Goal: Task Accomplishment & Management: Use online tool/utility

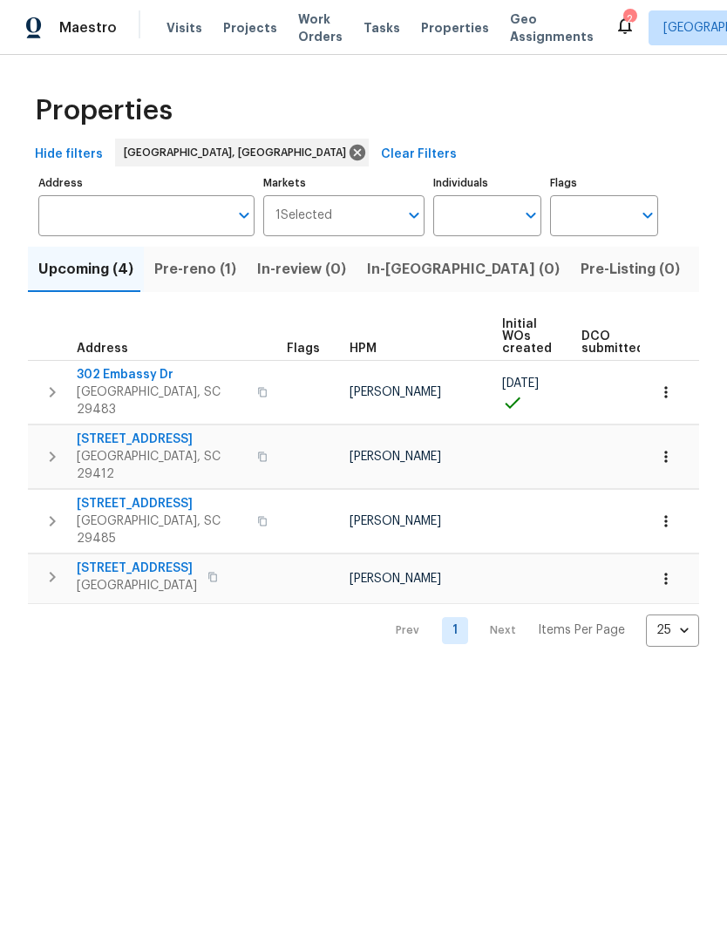
click at [184, 22] on span "Visits" at bounding box center [185, 27] width 36 height 17
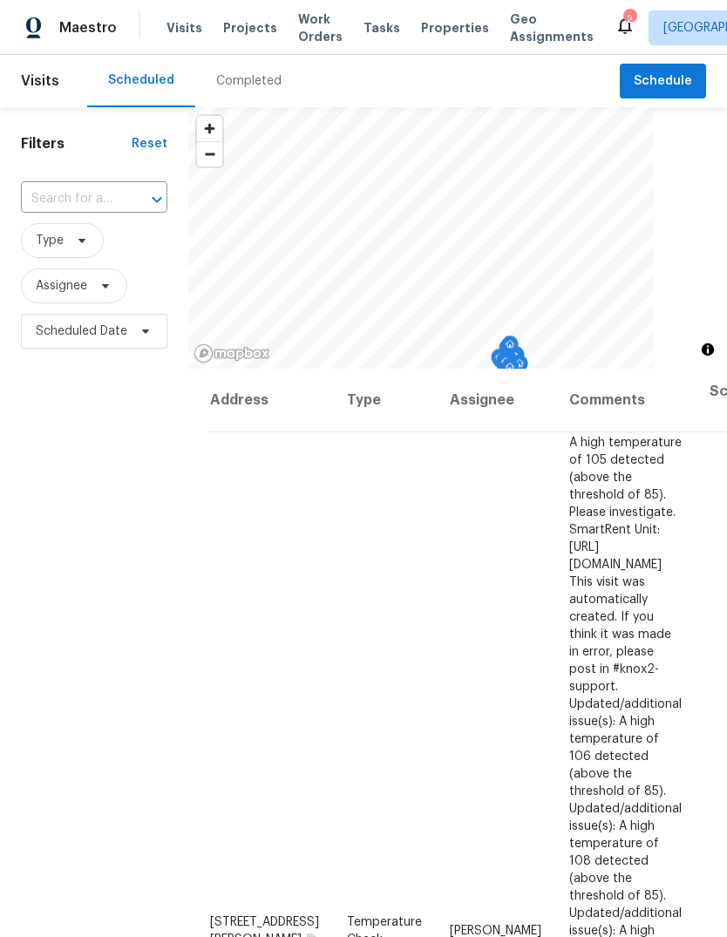
click at [153, 201] on icon "Open" at bounding box center [156, 199] width 21 height 21
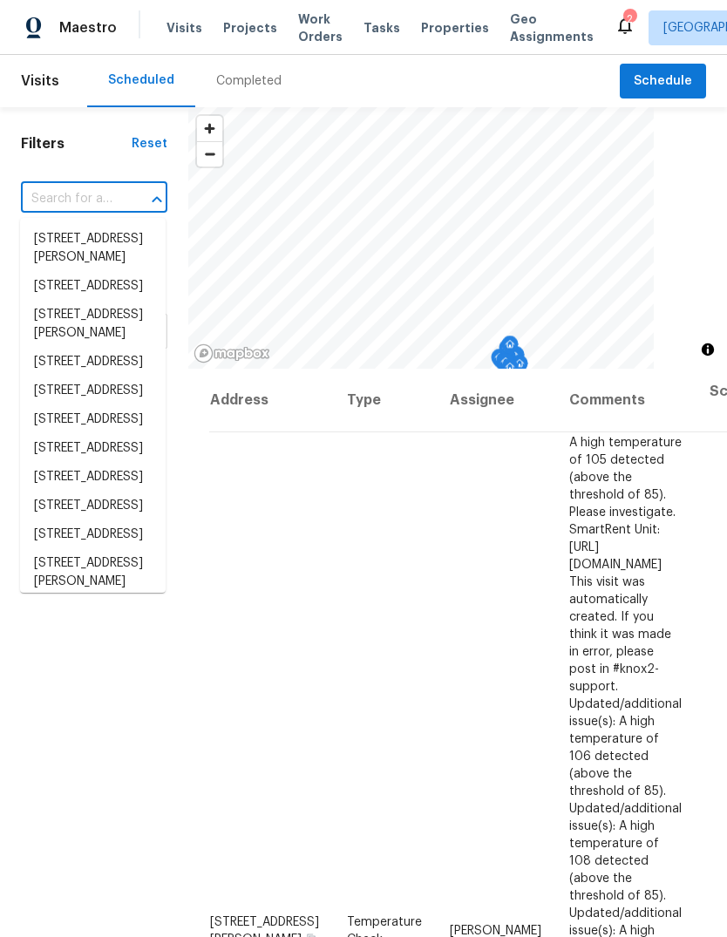
click at [145, 205] on button "Close" at bounding box center [157, 199] width 24 height 24
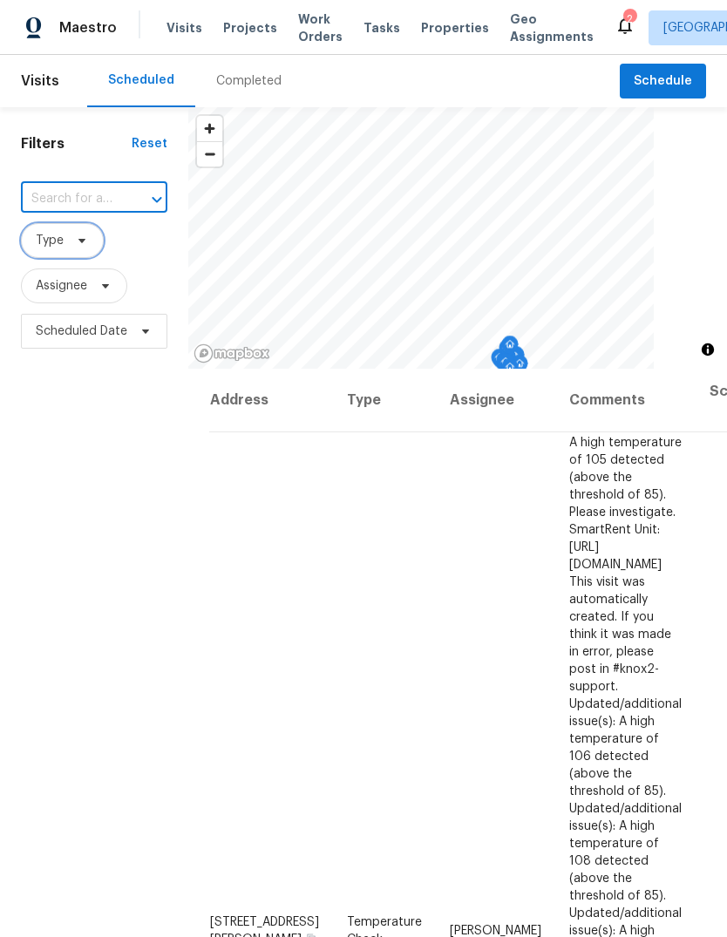
click at [63, 247] on span "Type" at bounding box center [50, 240] width 28 height 17
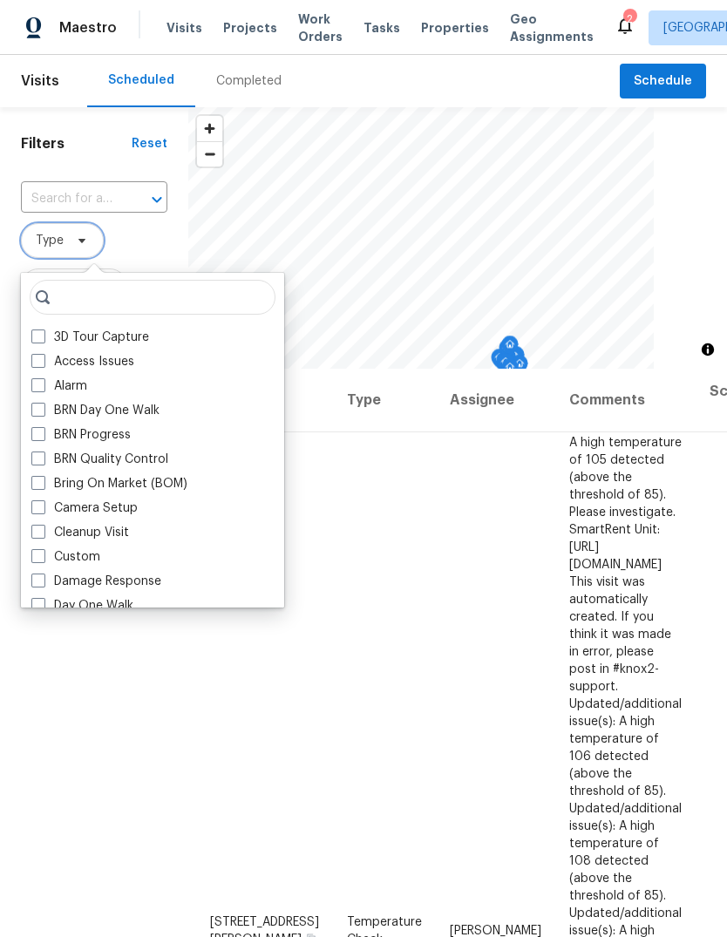
click at [70, 242] on span at bounding box center [79, 241] width 19 height 14
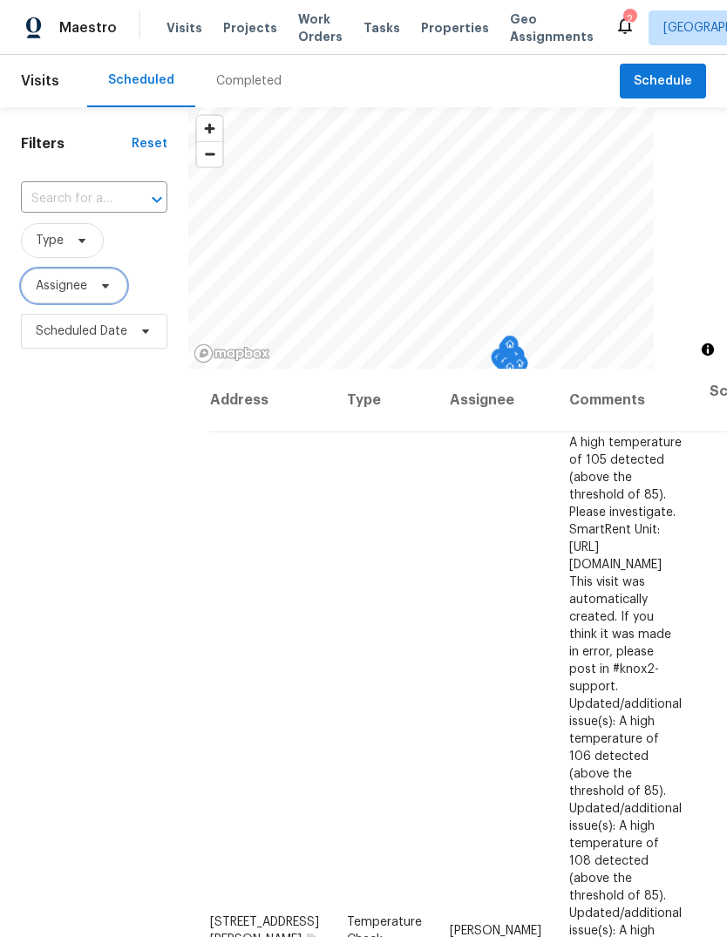
click at [102, 302] on span "Assignee" at bounding box center [74, 286] width 106 height 35
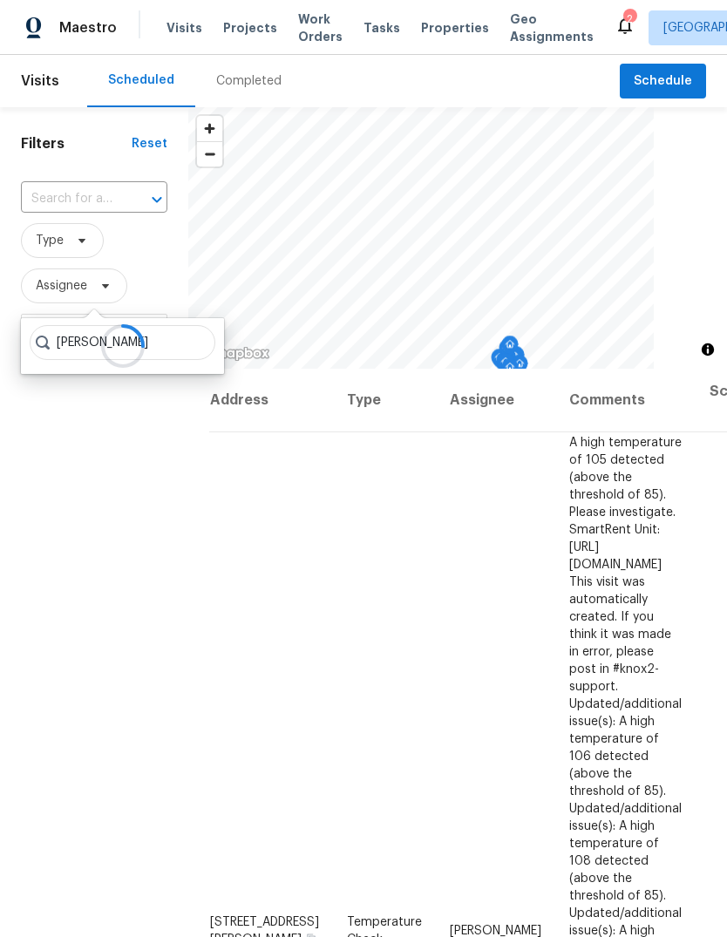
type input "William Bynum"
click at [445, 24] on span "Properties" at bounding box center [455, 27] width 68 height 17
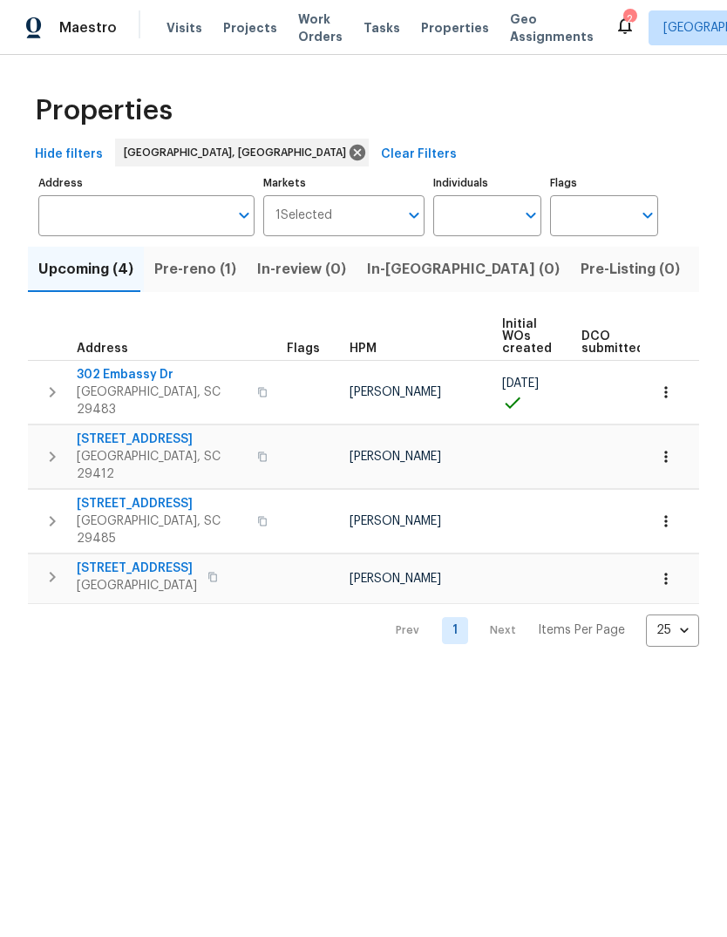
click at [409, 213] on icon "Open" at bounding box center [414, 215] width 21 height 21
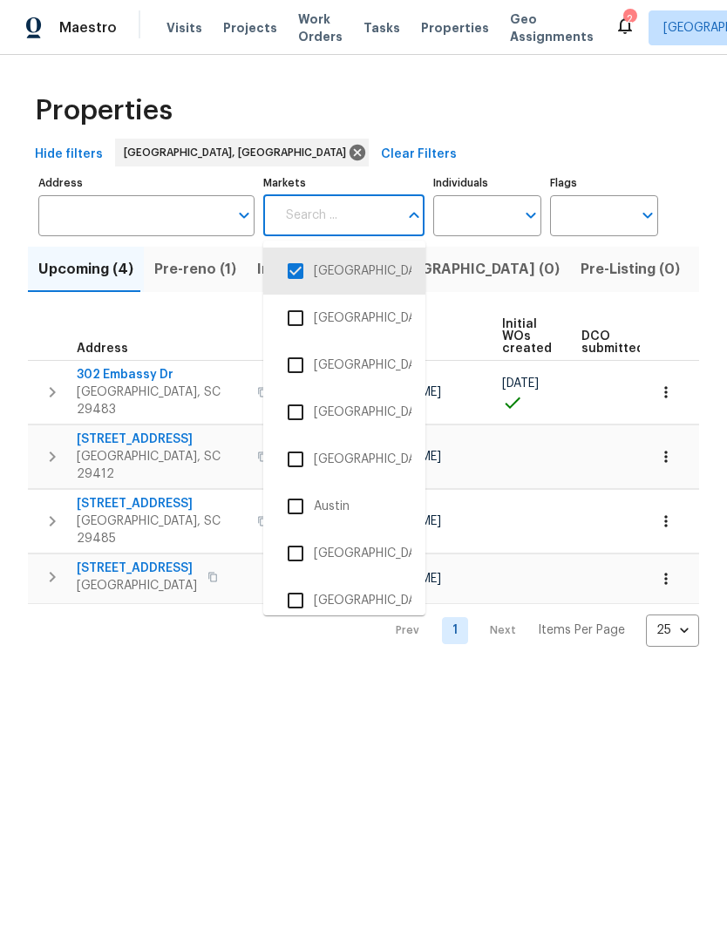
click at [302, 280] on input "checkbox" at bounding box center [295, 271] width 37 height 37
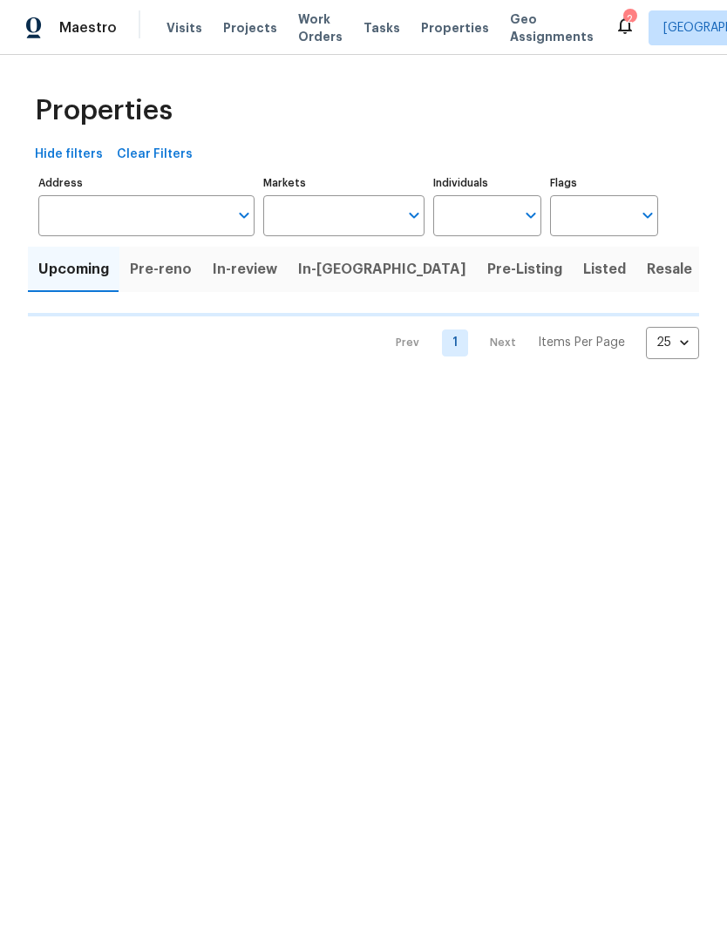
click at [392, 231] on input "Markets" at bounding box center [331, 215] width 136 height 41
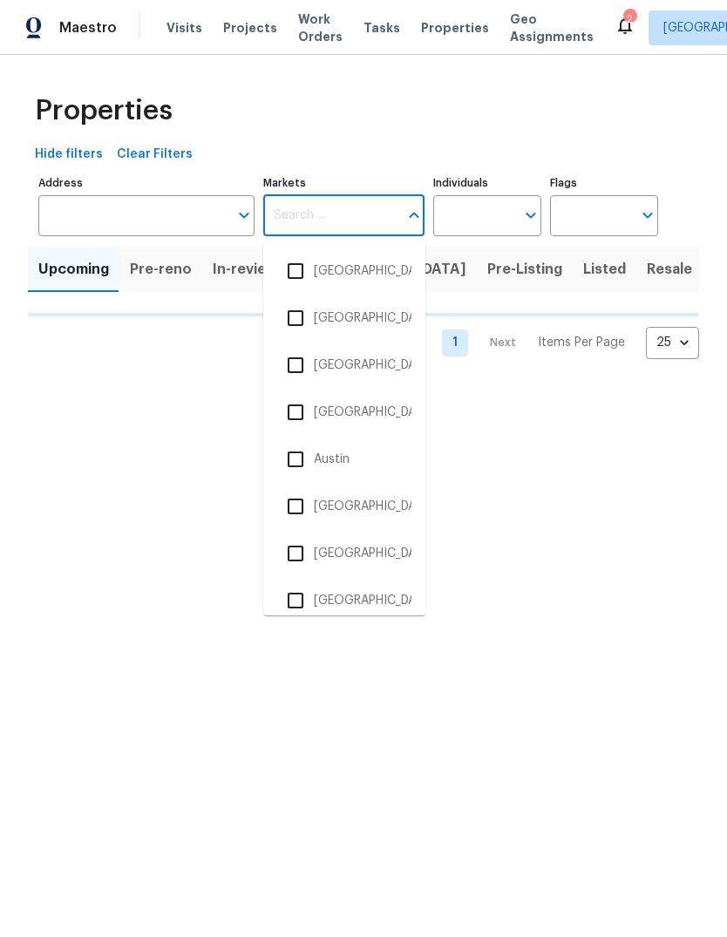
scroll to position [210, 0]
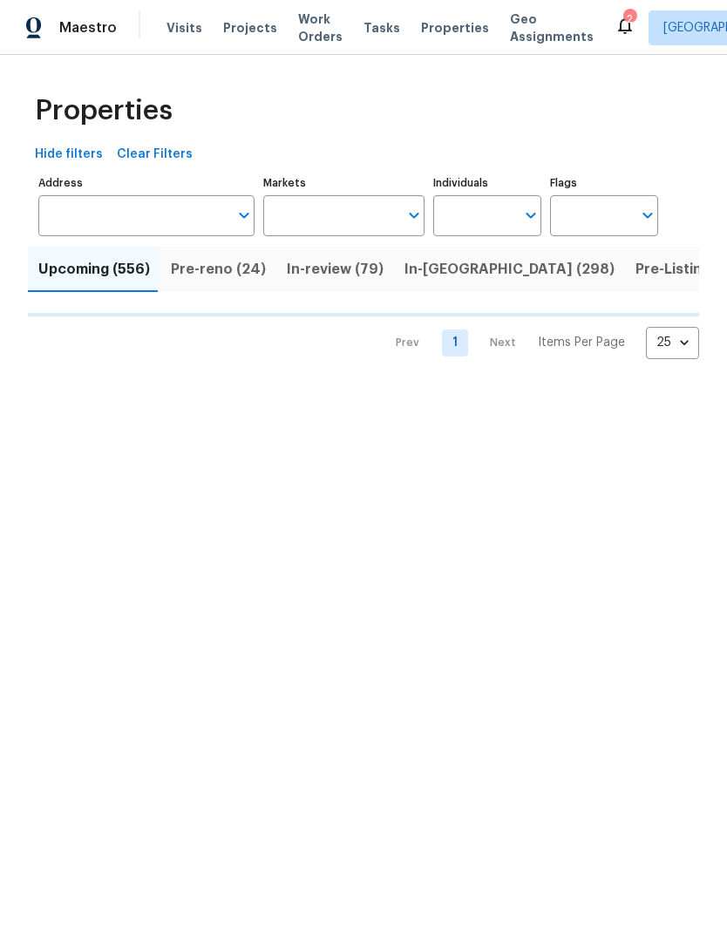
click at [376, 387] on html "Maestro Visits Projects Work Orders Tasks Properties Geo Assignments 2 Charlest…" at bounding box center [363, 193] width 727 height 387
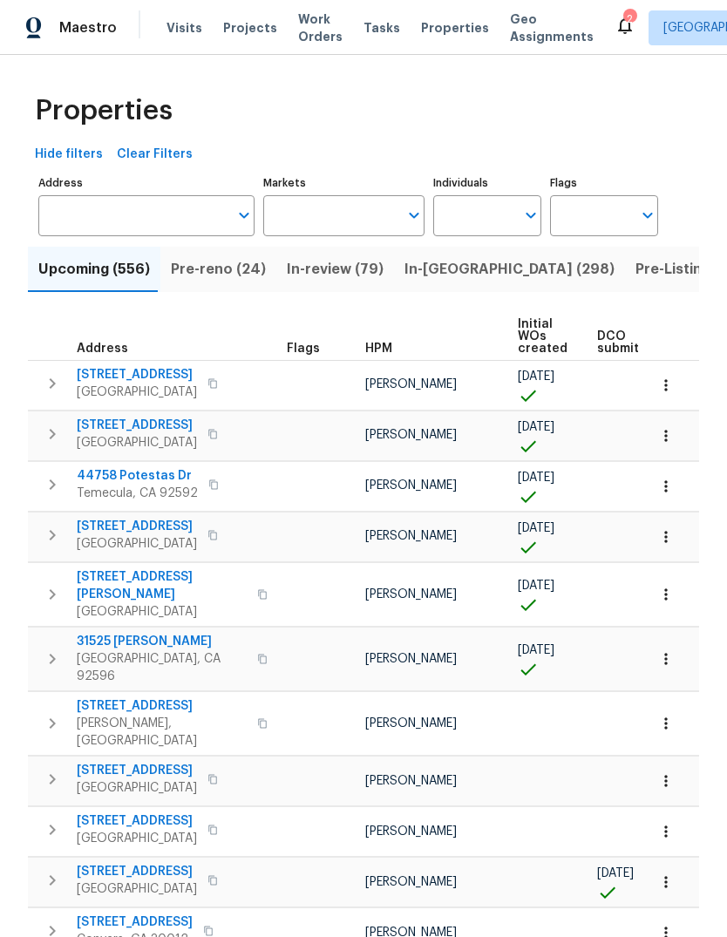
click at [398, 196] on input "text" at bounding box center [331, 215] width 136 height 41
click at [393, 222] on input "Markets" at bounding box center [331, 215] width 136 height 41
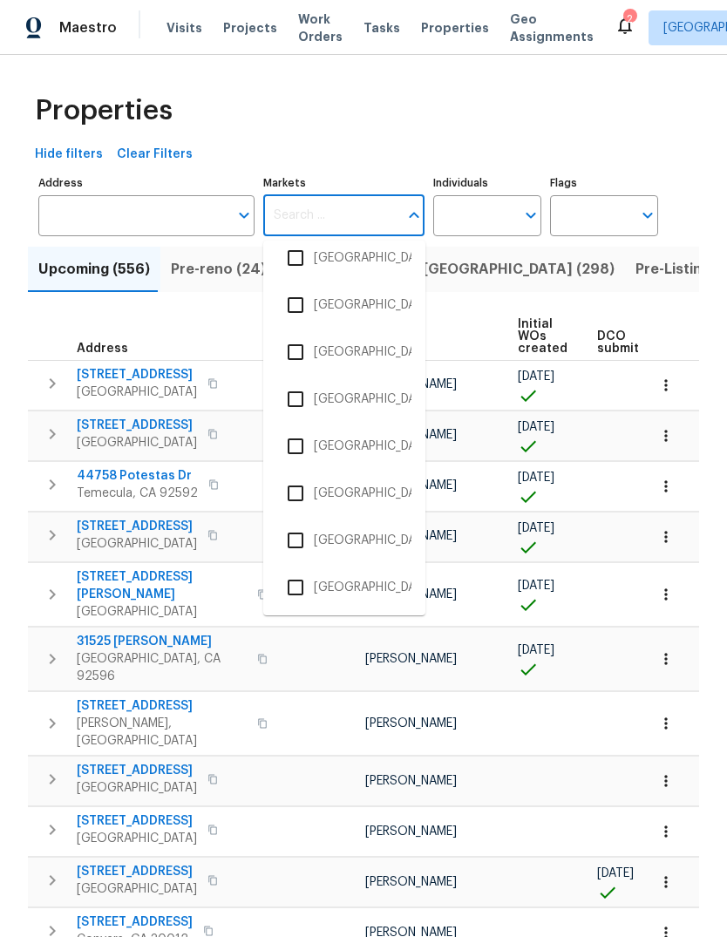
scroll to position [1247, 0]
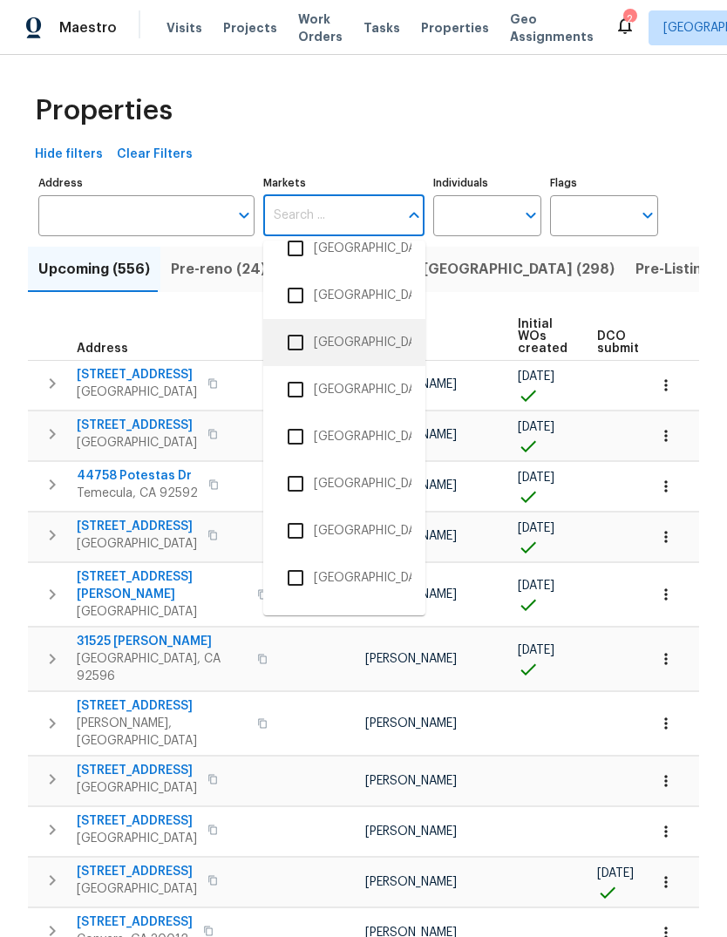
click at [304, 347] on input "checkbox" at bounding box center [295, 342] width 37 height 37
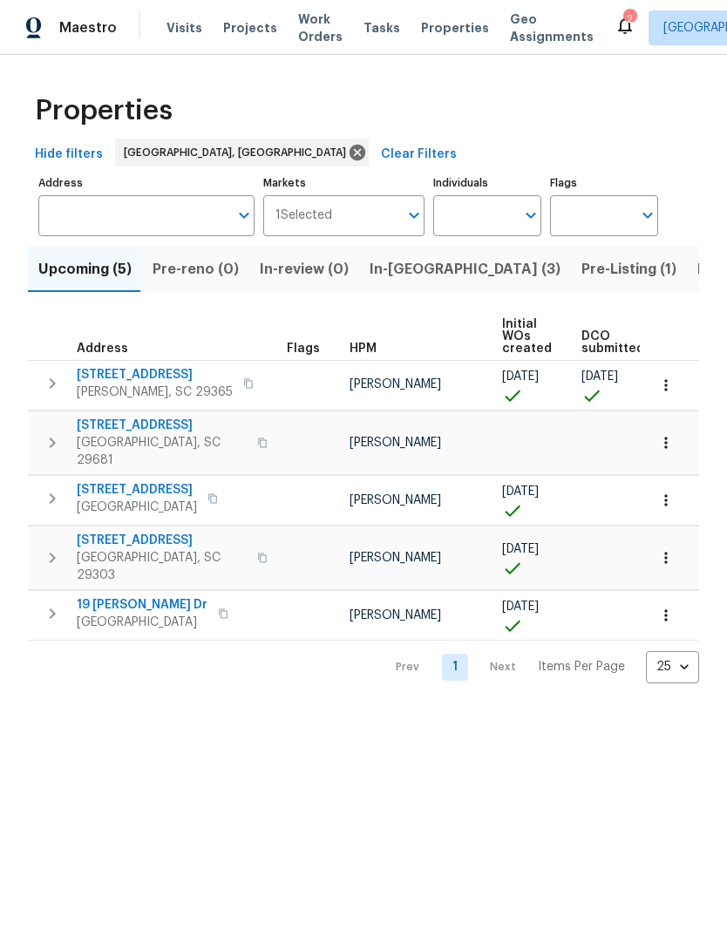
click at [404, 256] on button "In-reno (3)" at bounding box center [465, 269] width 212 height 45
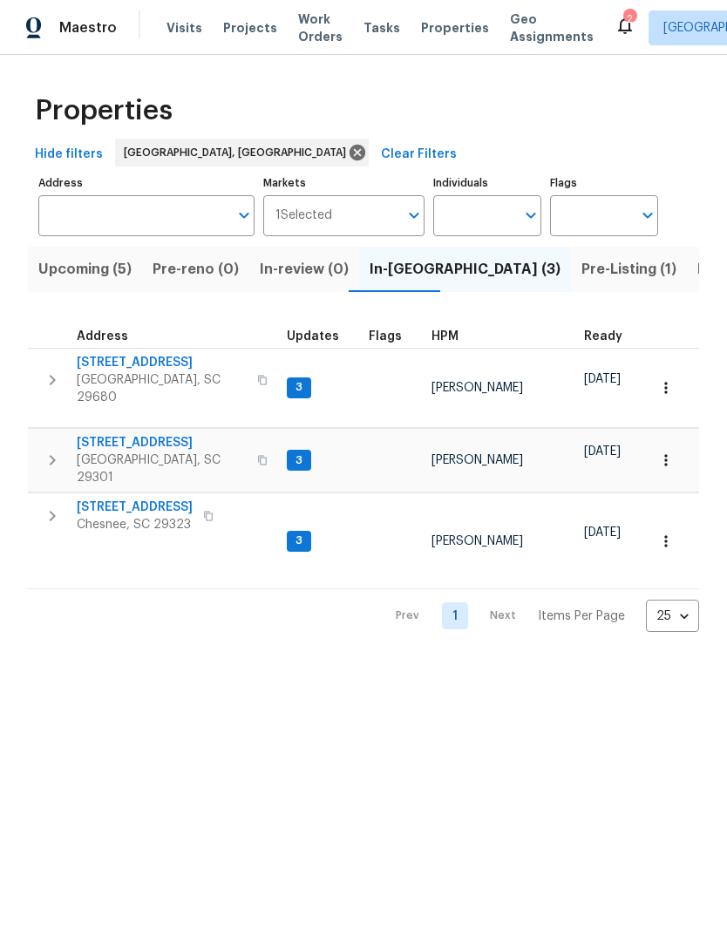
click at [188, 36] on span "Visits" at bounding box center [185, 27] width 36 height 17
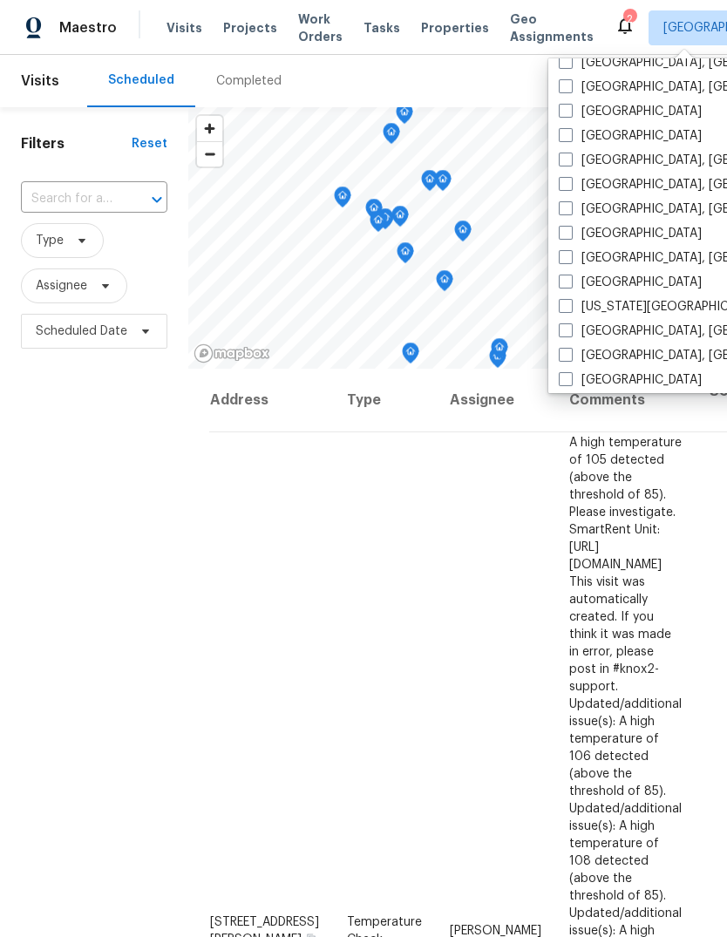
scroll to position [413, 0]
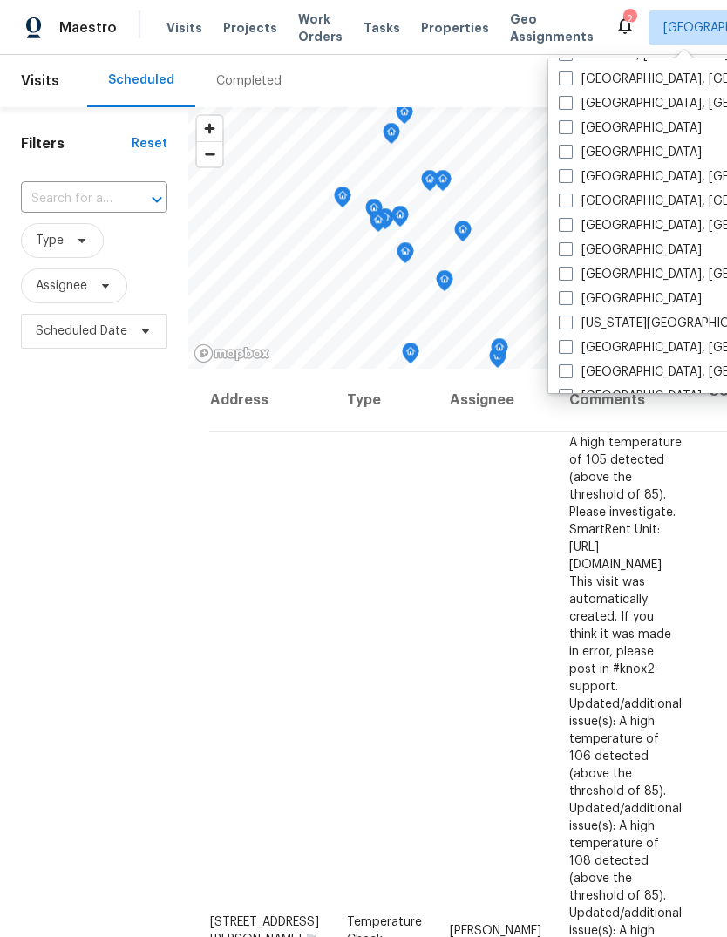
click at [606, 232] on label "[GEOGRAPHIC_DATA], [GEOGRAPHIC_DATA]" at bounding box center [694, 225] width 270 height 17
click at [570, 228] on input "[GEOGRAPHIC_DATA], [GEOGRAPHIC_DATA]" at bounding box center [564, 222] width 11 height 11
checkbox input "true"
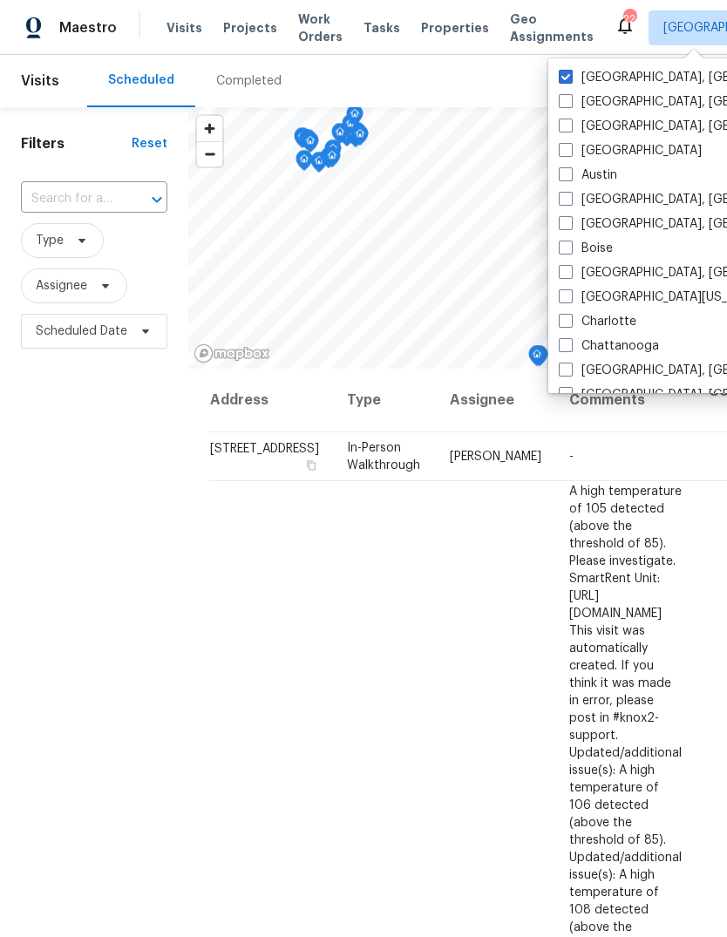
click at [564, 80] on span at bounding box center [566, 77] width 14 height 14
click at [564, 80] on input "Charleston, SC" at bounding box center [564, 74] width 11 height 11
checkbox input "false"
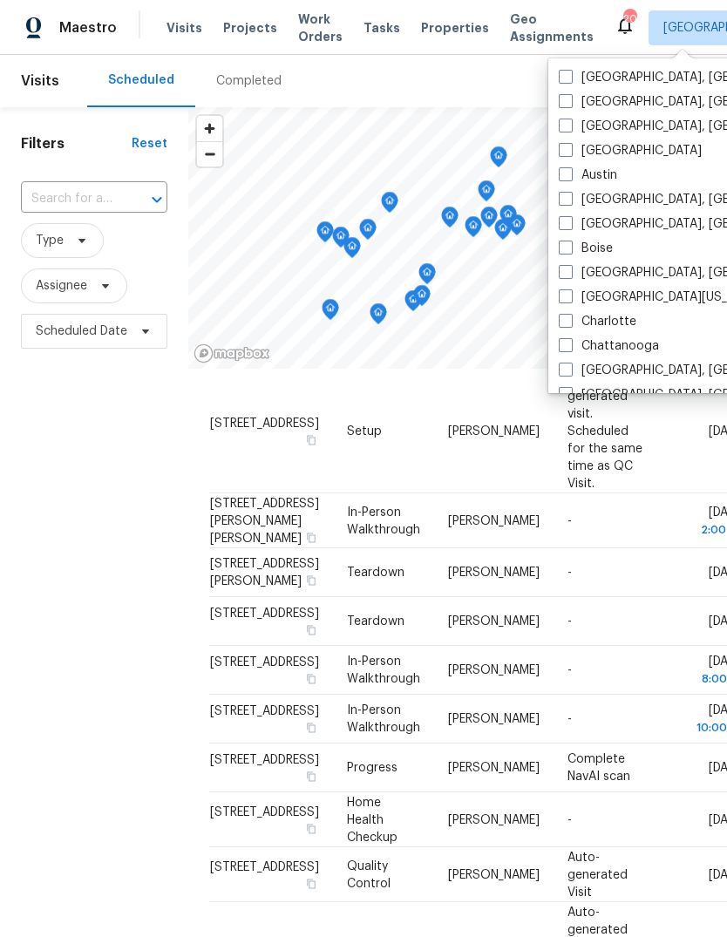
scroll to position [662, 0]
click at [563, 531] on td "-" at bounding box center [606, 519] width 104 height 55
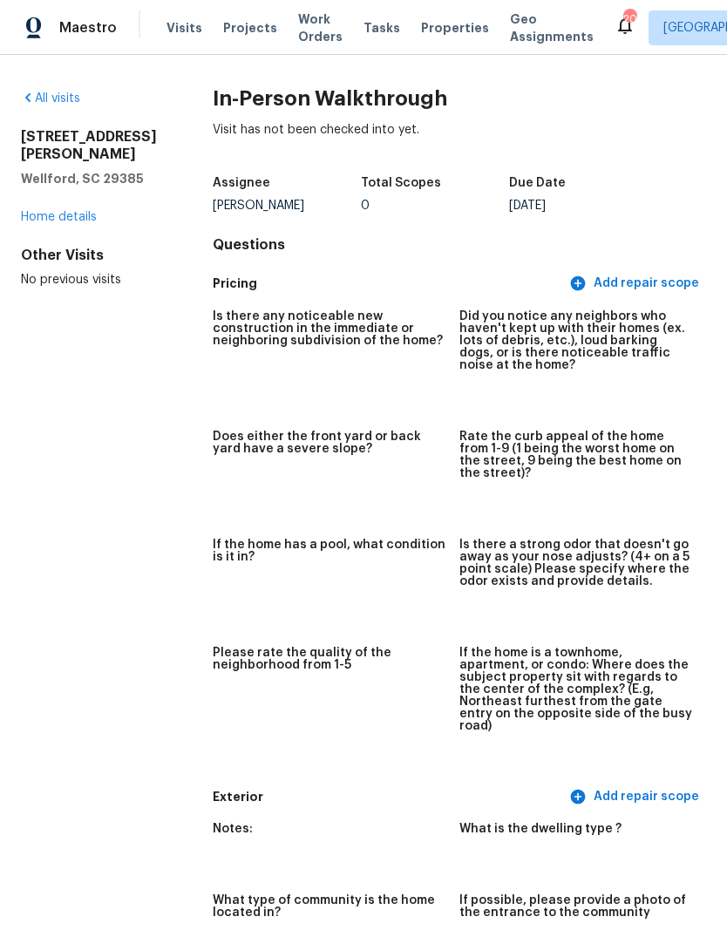
click at [67, 211] on link "Home details" at bounding box center [59, 217] width 76 height 12
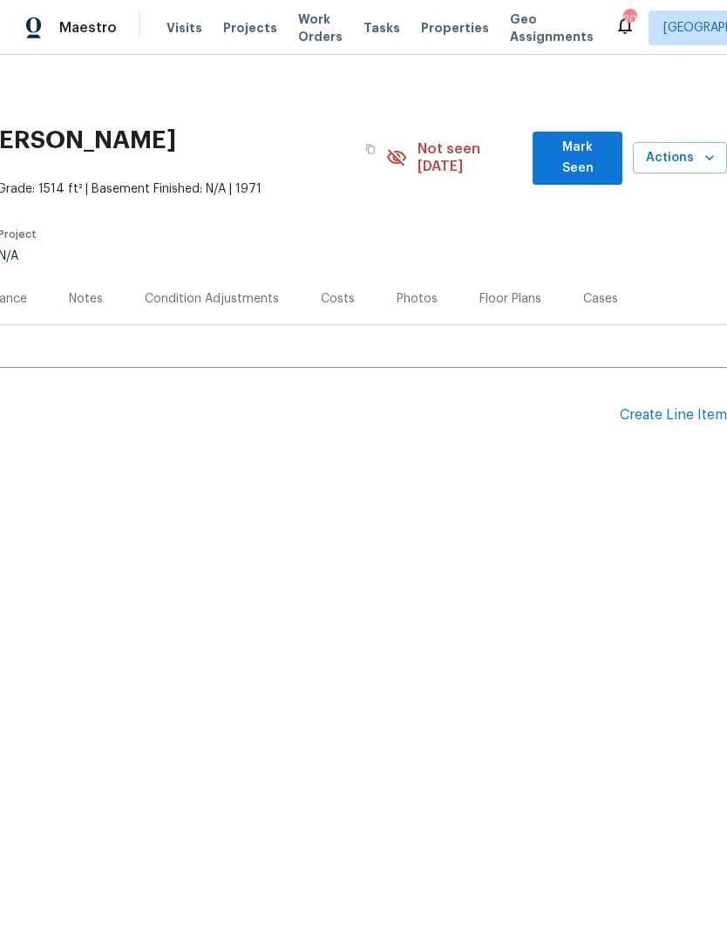
scroll to position [0, 258]
click at [578, 152] on span "Mark Seen" at bounding box center [578, 158] width 62 height 43
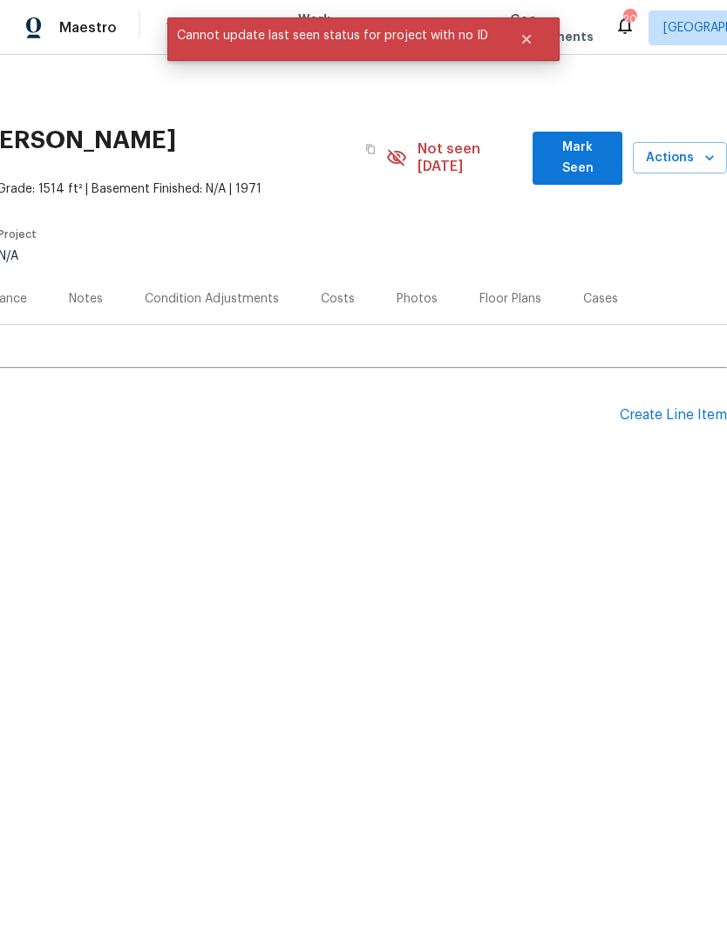
click at [569, 147] on span "Mark Seen" at bounding box center [578, 158] width 62 height 43
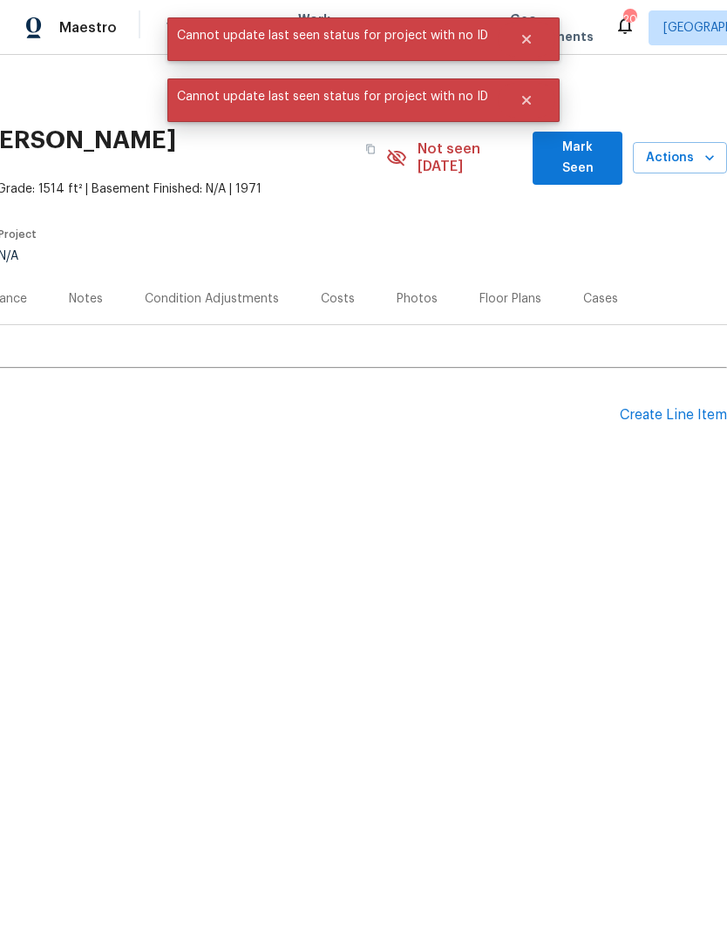
click at [585, 144] on span "Mark Seen" at bounding box center [578, 158] width 62 height 43
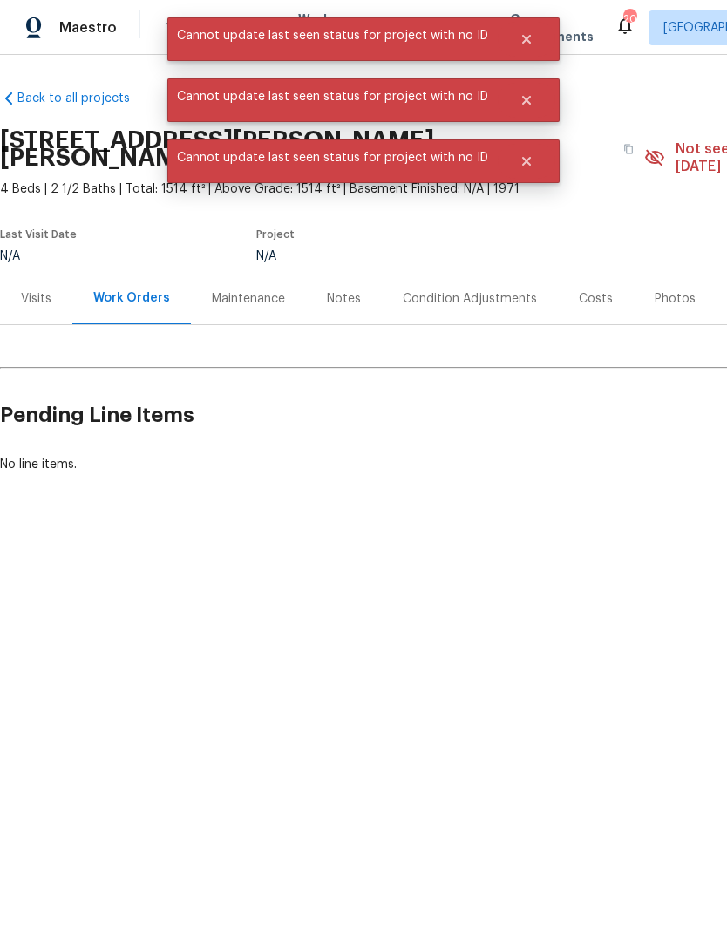
scroll to position [0, 0]
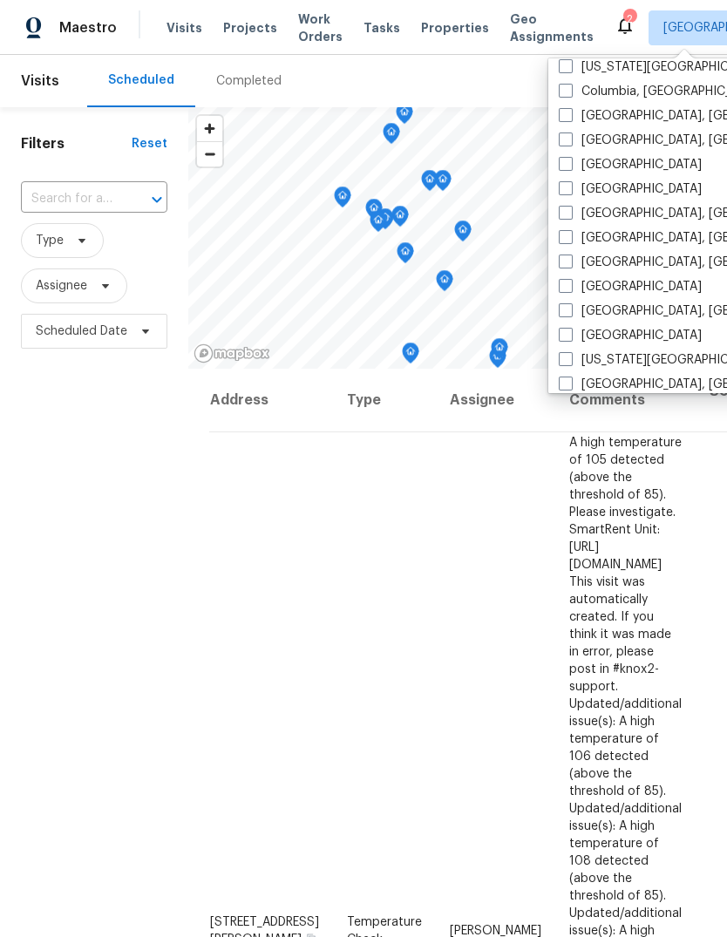
scroll to position [378, 0]
click at [573, 266] on label "[GEOGRAPHIC_DATA], [GEOGRAPHIC_DATA]" at bounding box center [694, 261] width 270 height 17
click at [570, 264] on input "[GEOGRAPHIC_DATA], [GEOGRAPHIC_DATA]" at bounding box center [564, 258] width 11 height 11
checkbox input "true"
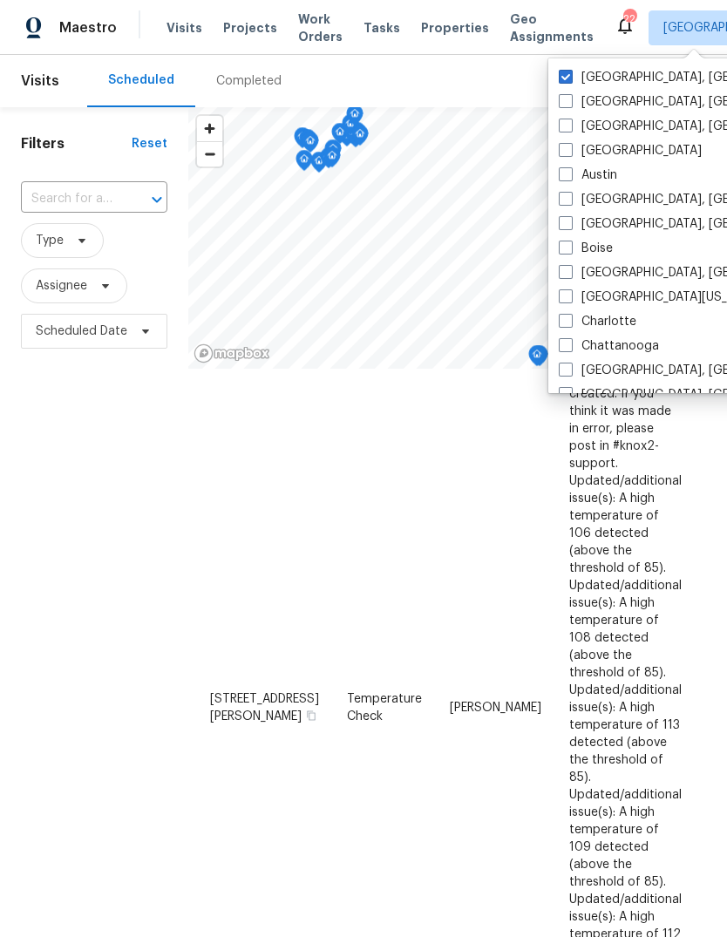
click at [574, 78] on label "Charleston, SC" at bounding box center [694, 77] width 270 height 17
click at [570, 78] on input "Charleston, SC" at bounding box center [564, 74] width 11 height 11
checkbox input "false"
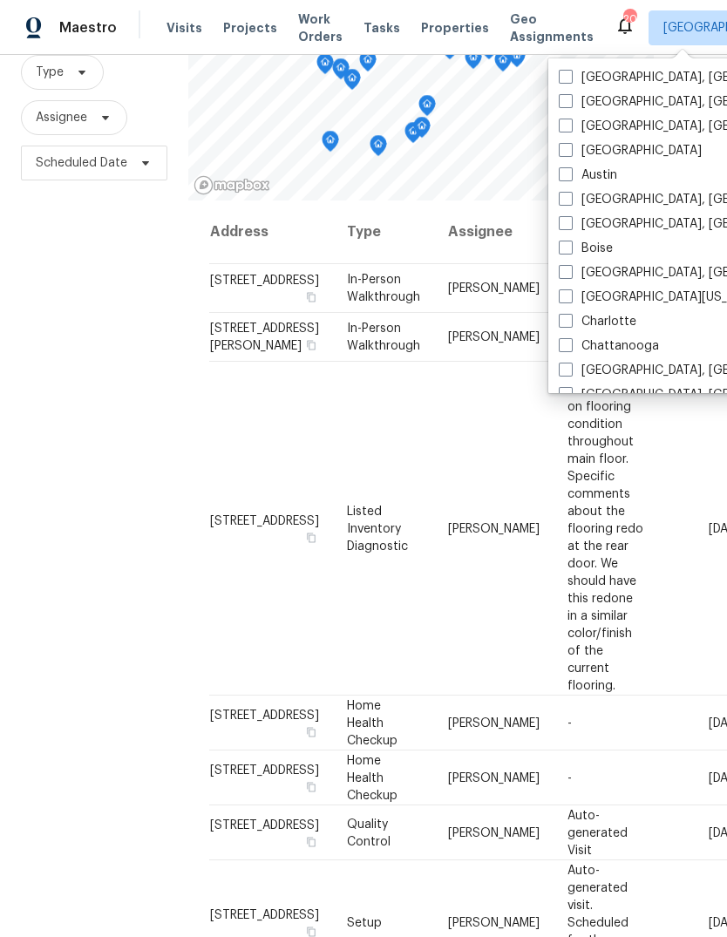
click at [72, 419] on div "Filters Reset ​ Type Assignee Scheduled Date" at bounding box center [94, 444] width 188 height 1011
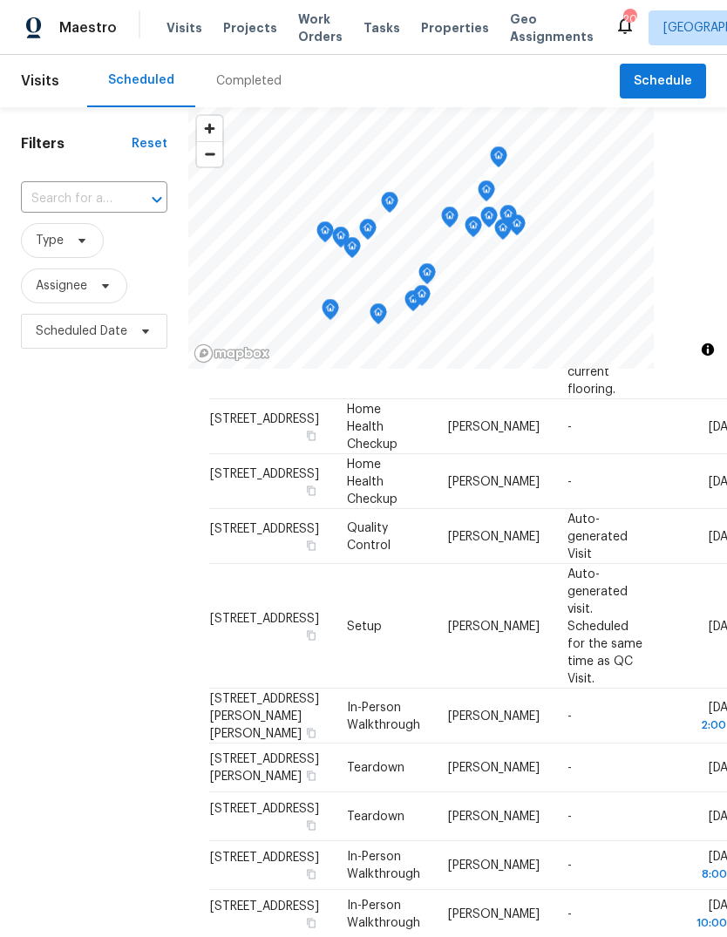
scroll to position [429, 0]
